Goal: Task Accomplishment & Management: Manage account settings

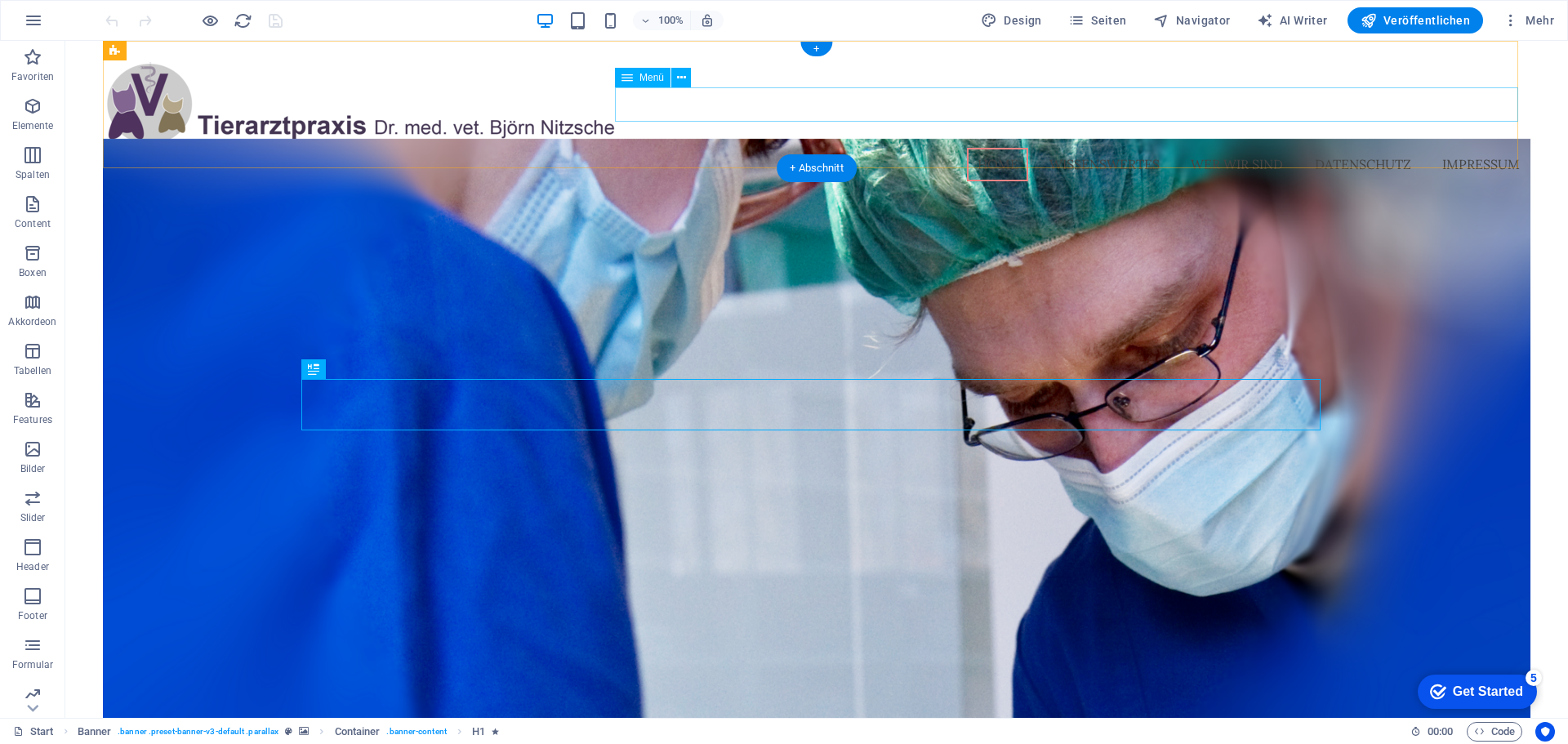
click at [1083, 148] on nav "Home Wissenswertes Wer wir sind Datenschutz Impressum" at bounding box center [816, 164] width 1428 height 34
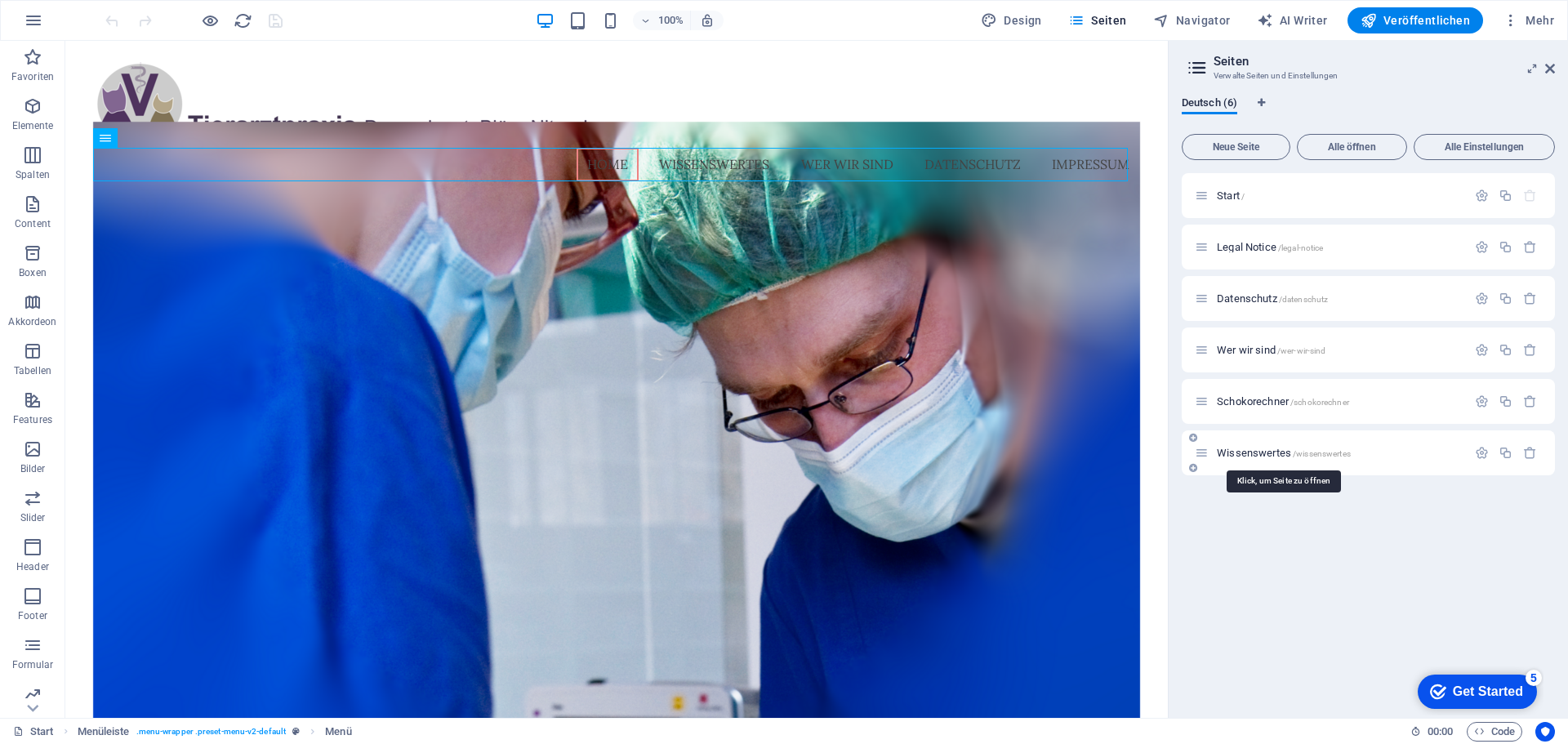
click at [1225, 448] on span "Wissenswertes /wissenswertes" at bounding box center [1284, 453] width 134 height 13
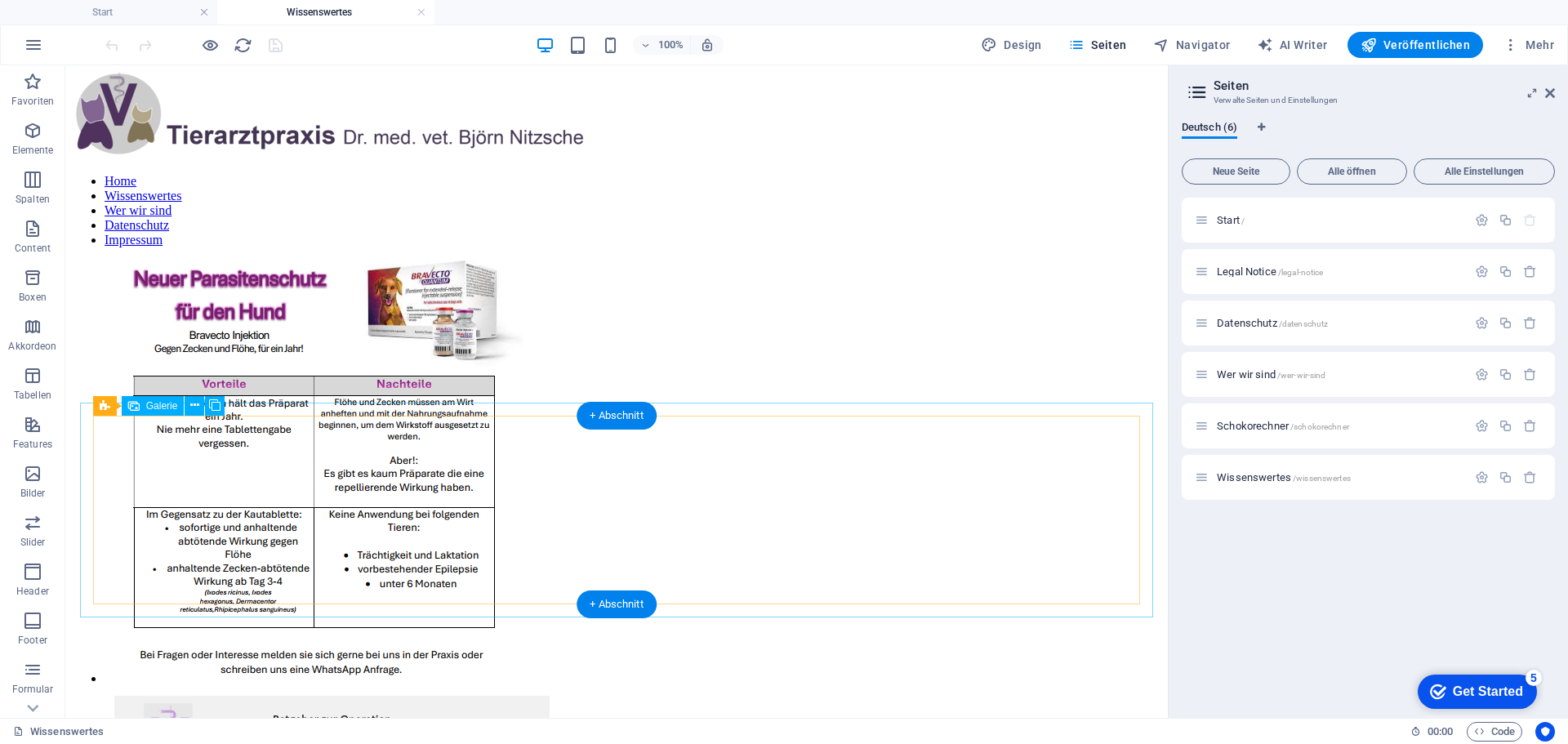
click at [194, 412] on icon at bounding box center [195, 405] width 9 height 18
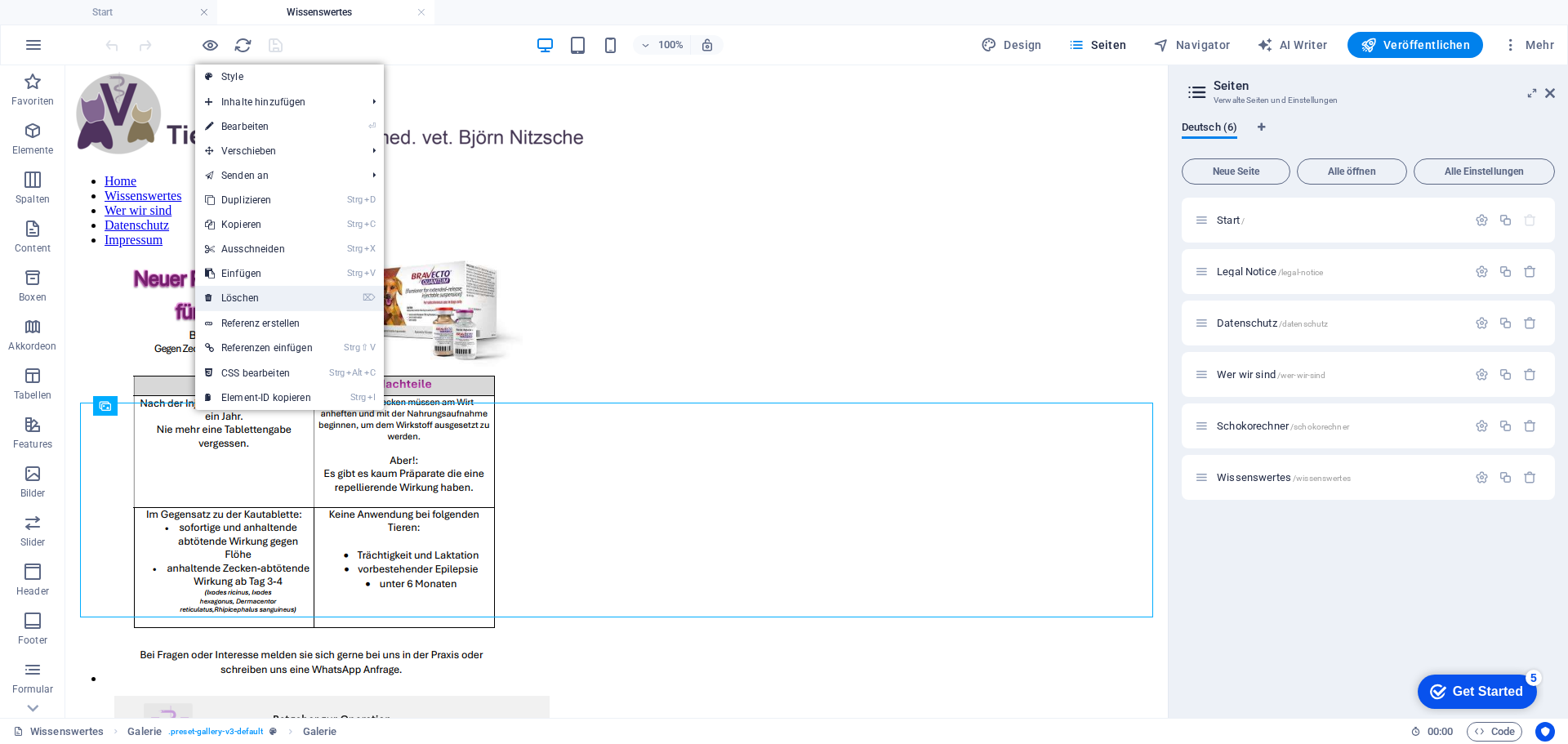
click at [261, 301] on link "⌦ Löschen" at bounding box center [259, 297] width 128 height 24
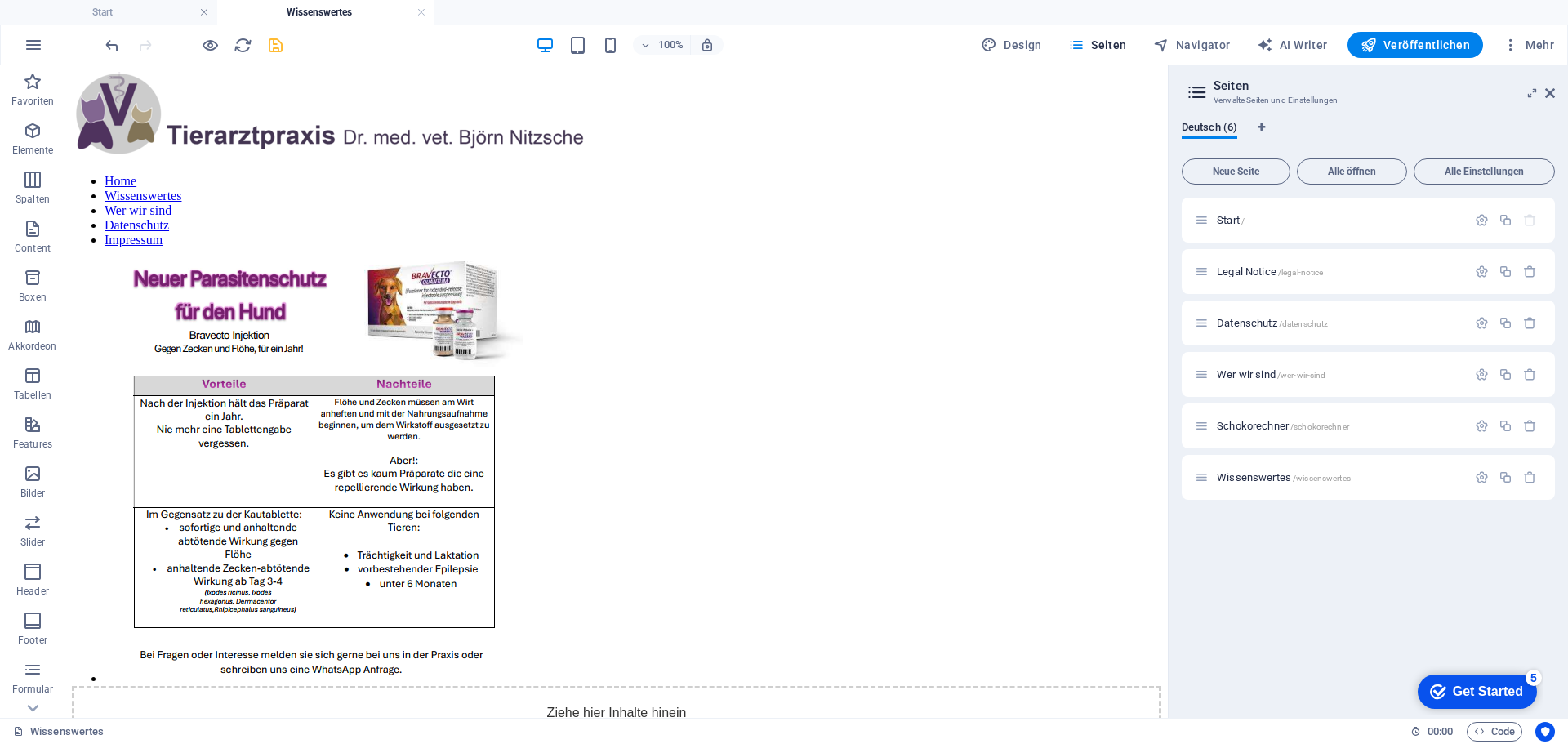
click at [274, 53] on icon "save" at bounding box center [276, 45] width 18 height 18
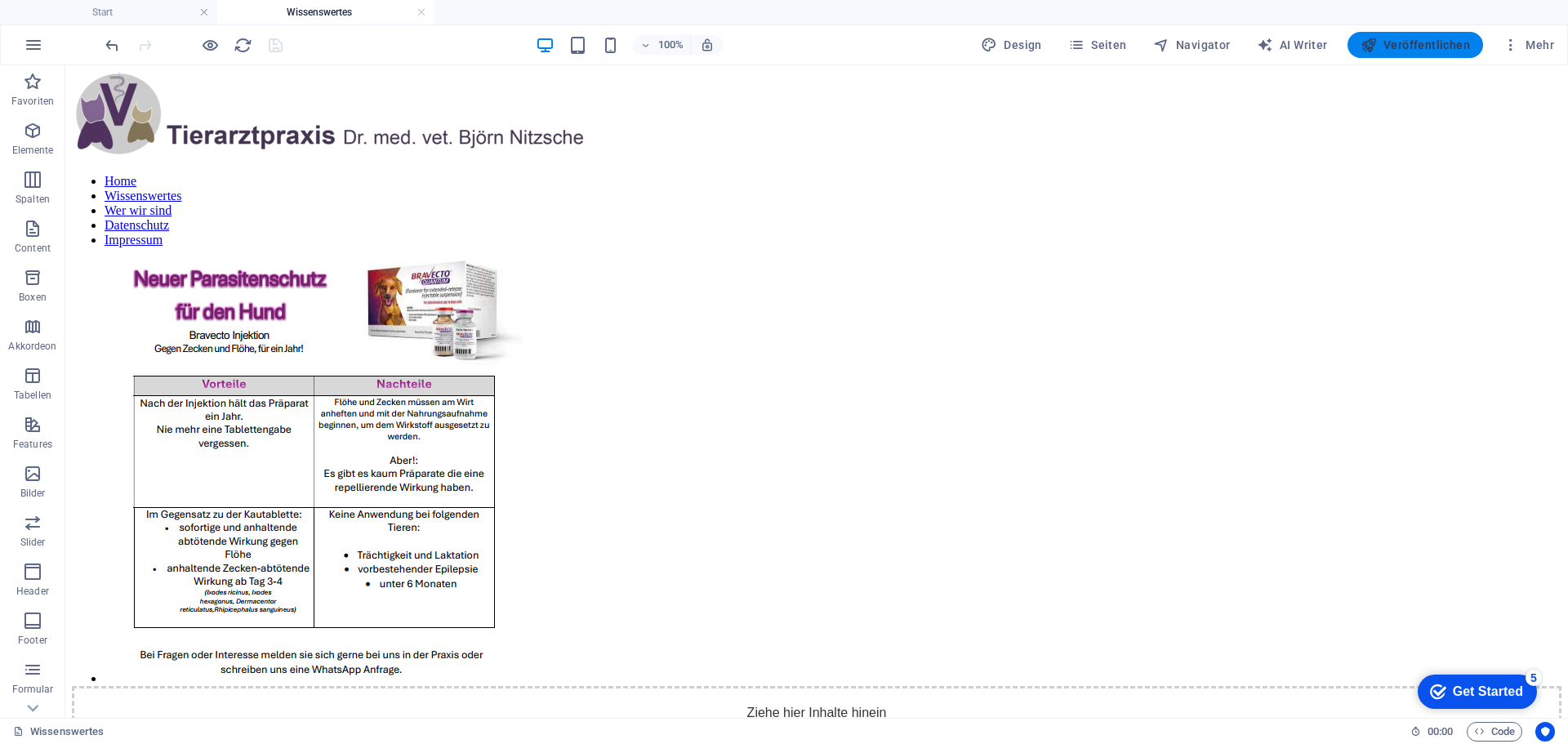
click at [1398, 39] on span "Veröffentlichen" at bounding box center [1415, 45] width 109 height 17
